Goal: Go to known website: Go to known website

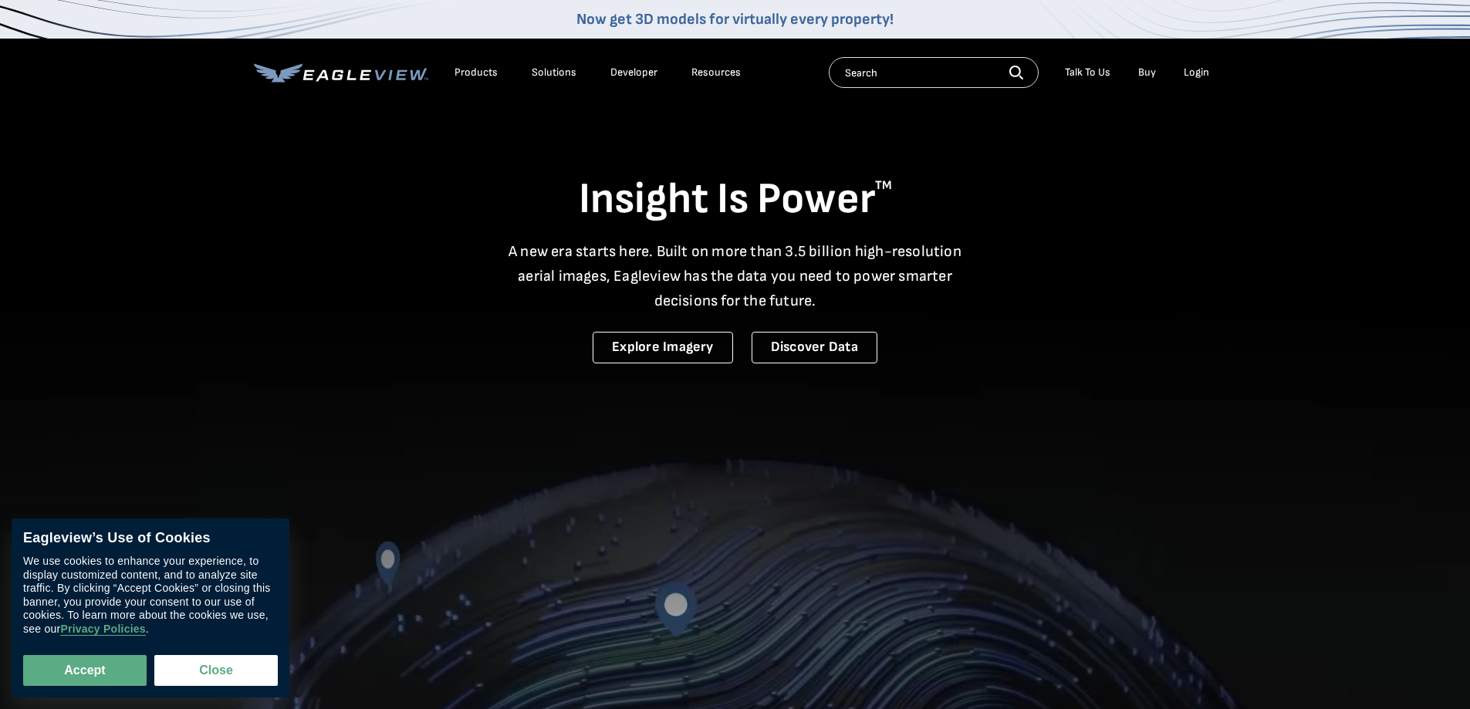
click at [1208, 77] on div "Login" at bounding box center [1195, 73] width 25 height 14
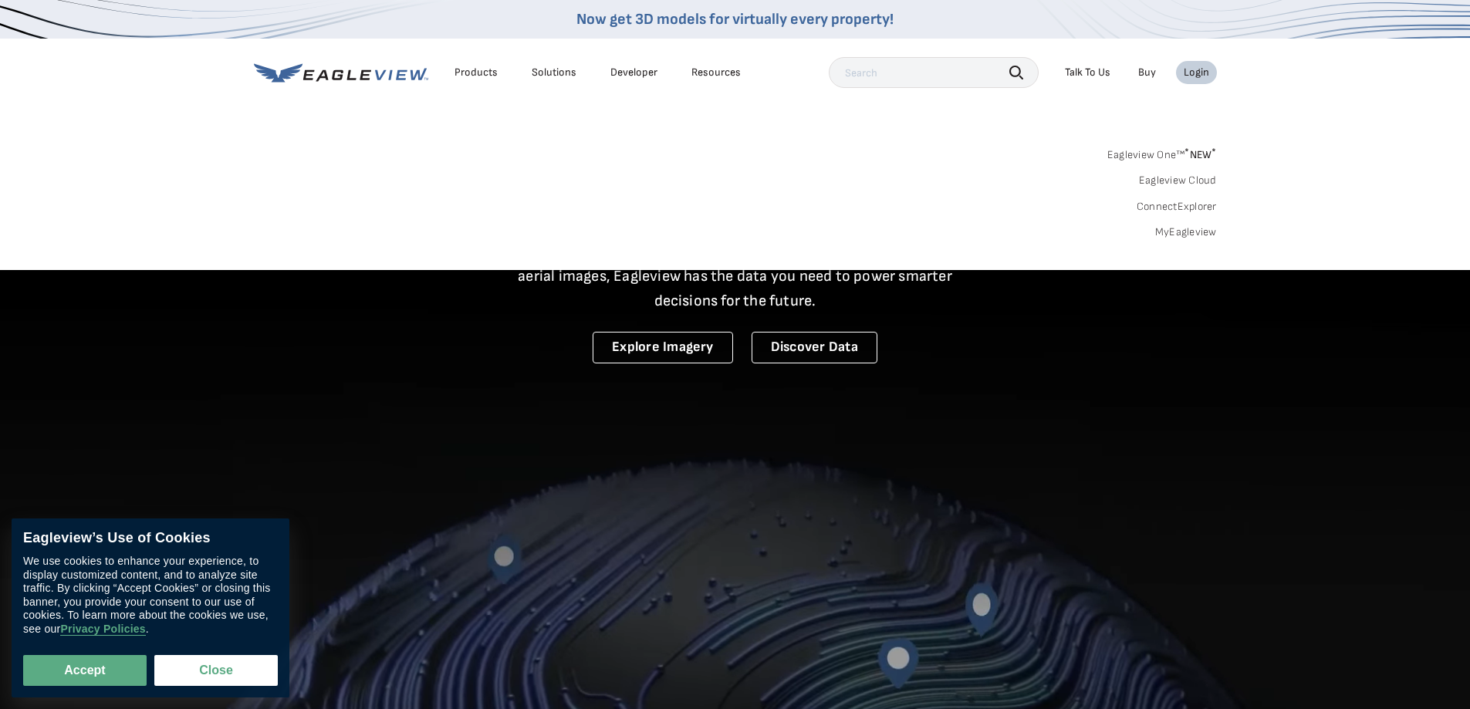
click at [1177, 228] on link "MyEagleview" at bounding box center [1186, 232] width 62 height 14
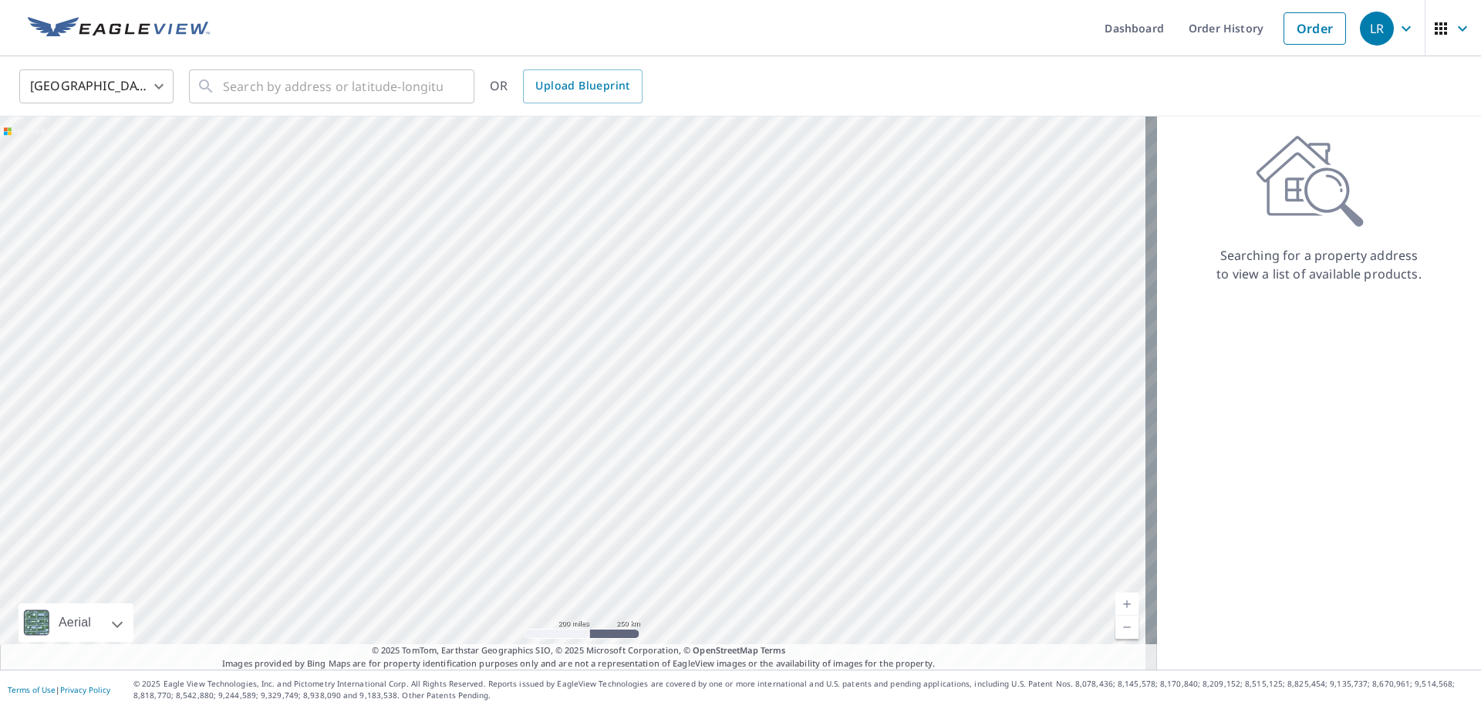
click at [754, 66] on div "United States US ​ ​ OR Upload Blueprint" at bounding box center [740, 86] width 1481 height 60
